Goal: Task Accomplishment & Management: Use online tool/utility

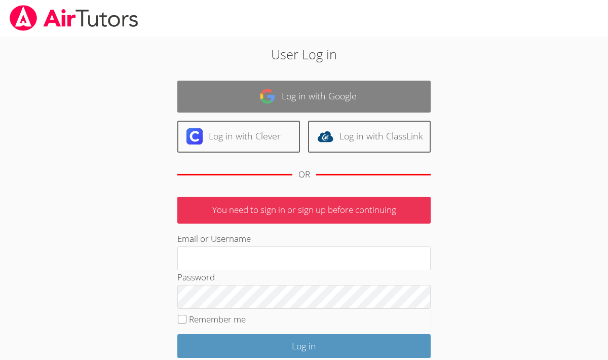
click at [246, 94] on link "Log in with Google" at bounding box center [303, 97] width 253 height 32
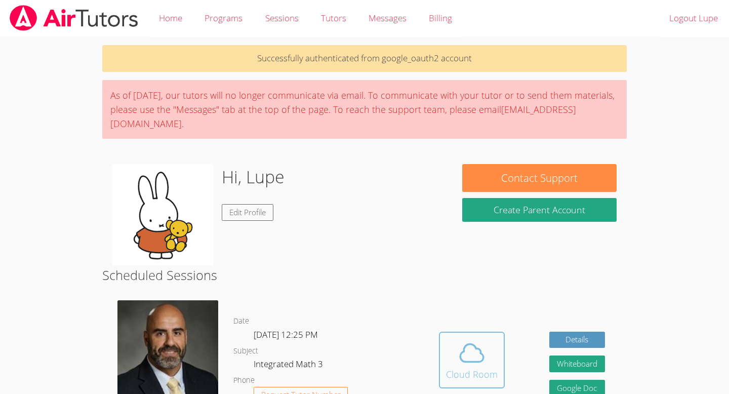
click at [456, 359] on span at bounding box center [472, 353] width 52 height 28
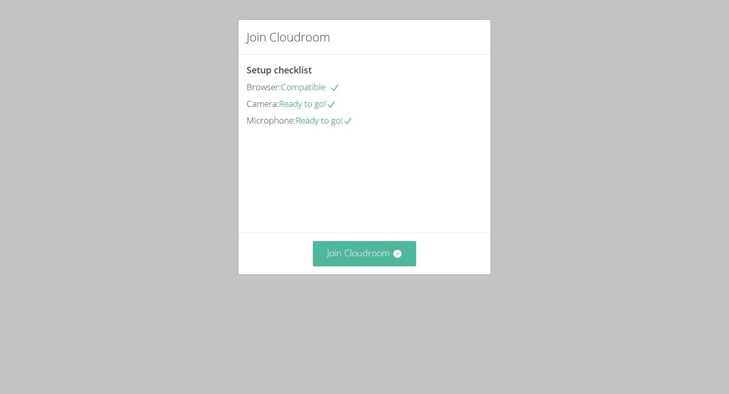
click at [370, 266] on button "Join Cloudroom" at bounding box center [365, 253] width 104 height 25
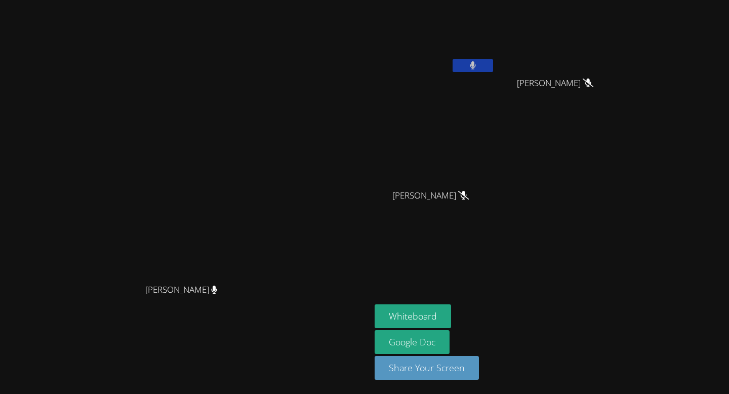
click at [495, 58] on video at bounding box center [435, 38] width 121 height 68
click at [493, 64] on button at bounding box center [473, 65] width 41 height 13
click at [451, 313] on button "Whiteboard" at bounding box center [413, 316] width 76 height 24
